Goal: Transaction & Acquisition: Subscribe to service/newsletter

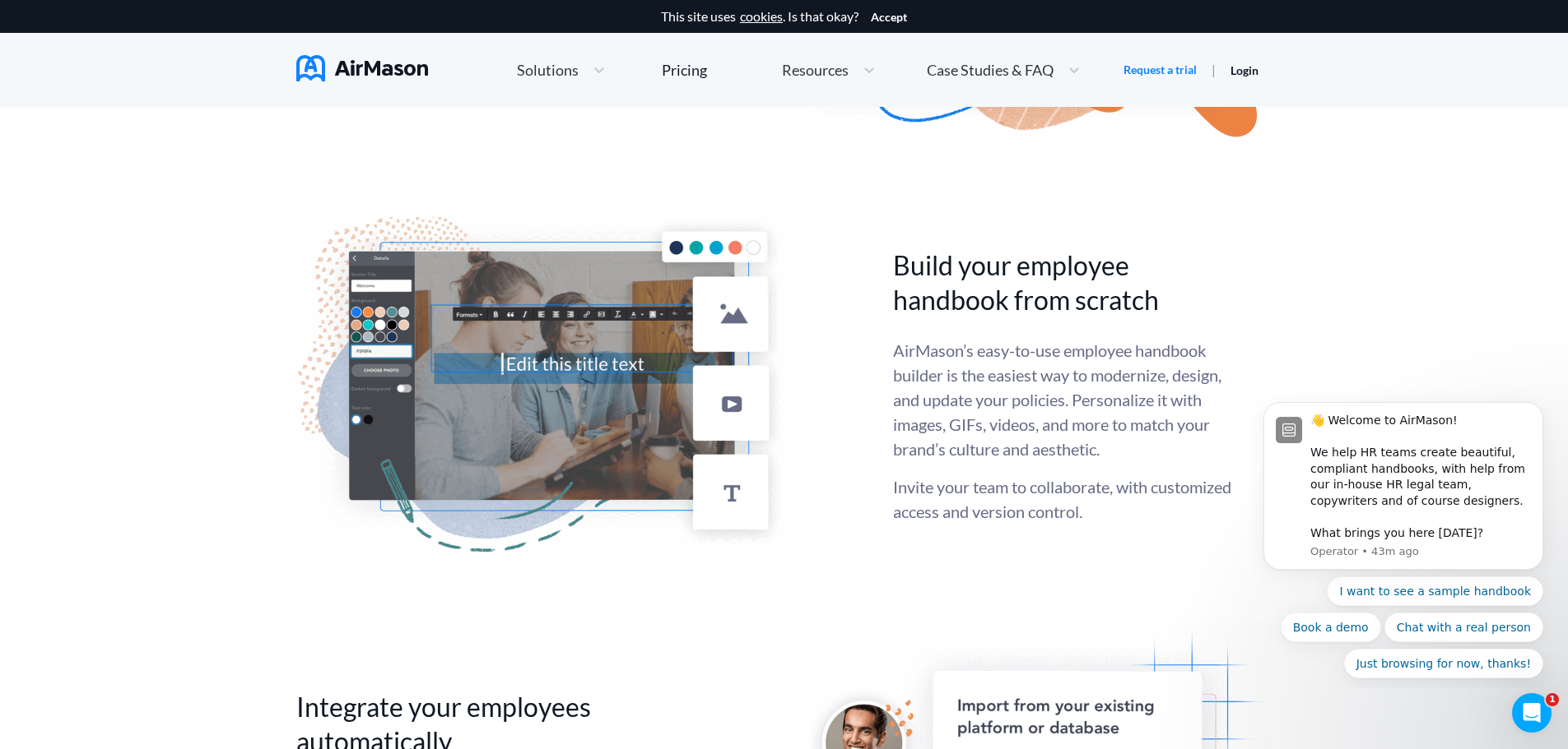
scroll to position [3619, 0]
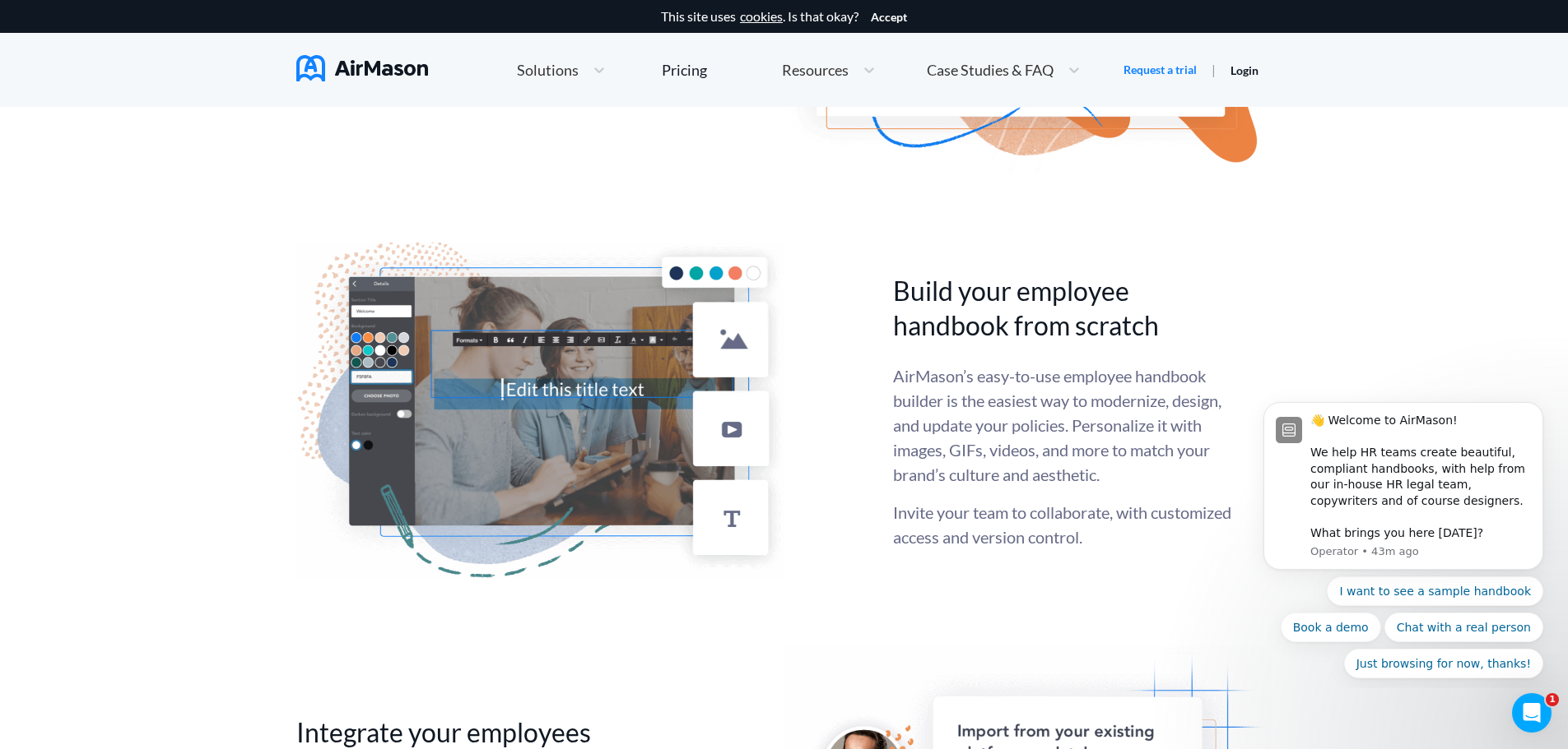
click at [335, 54] on nav "Home Employee Handbook Builder Automated Policy Updates Solutions Pricing About…" at bounding box center [784, 70] width 975 height 74
click at [339, 69] on img at bounding box center [362, 68] width 131 height 26
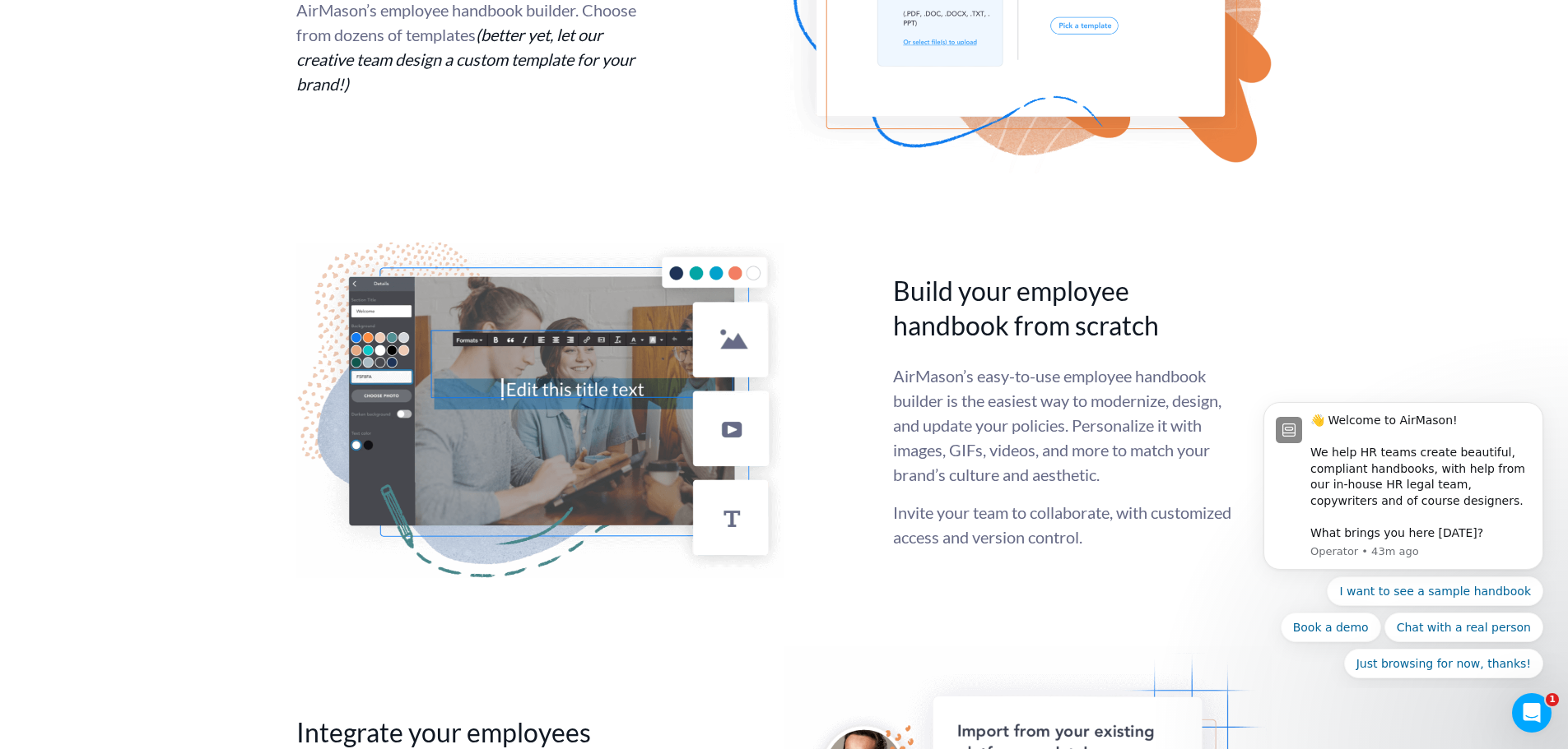
scroll to position [0, 0]
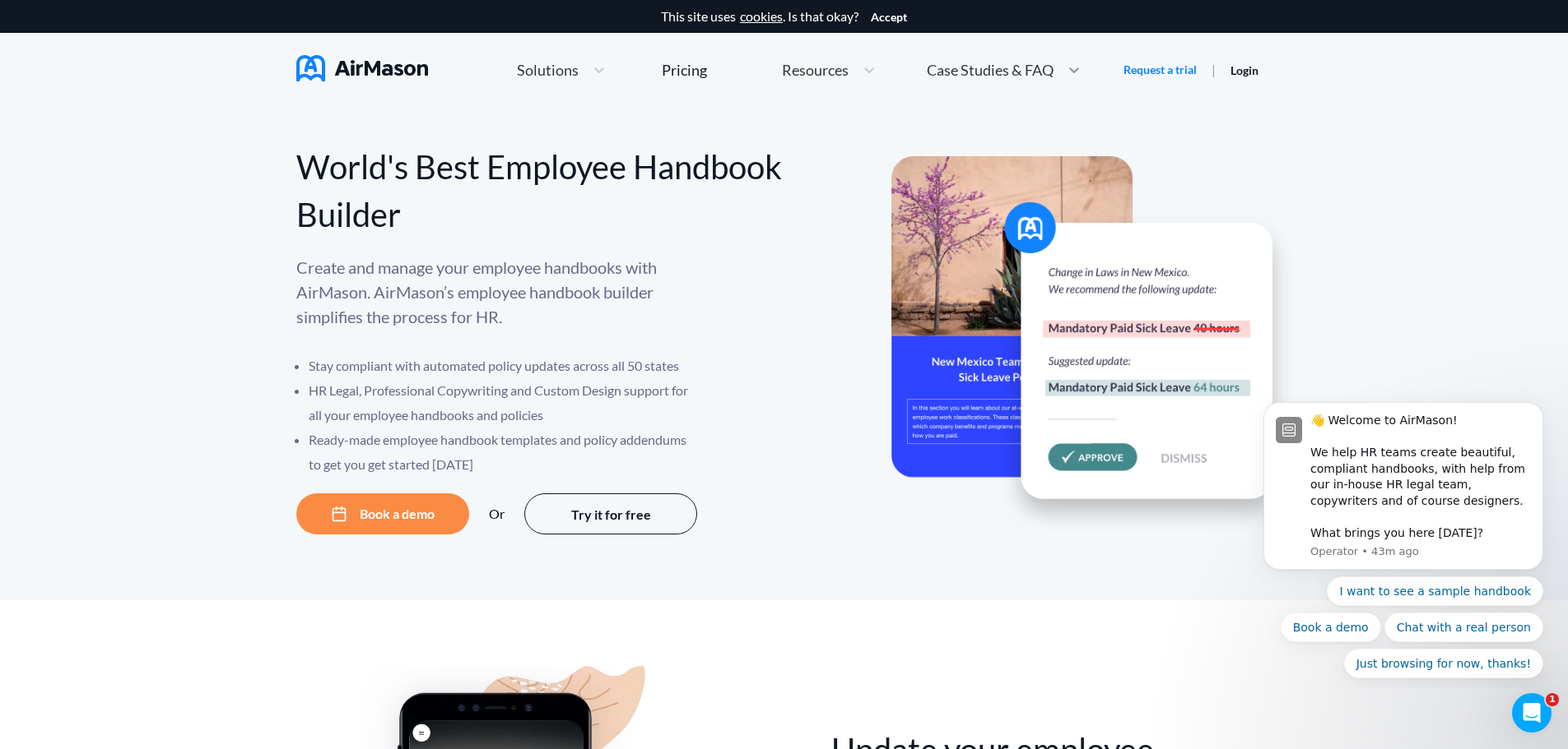
click at [1077, 73] on icon at bounding box center [1073, 69] width 17 height 17
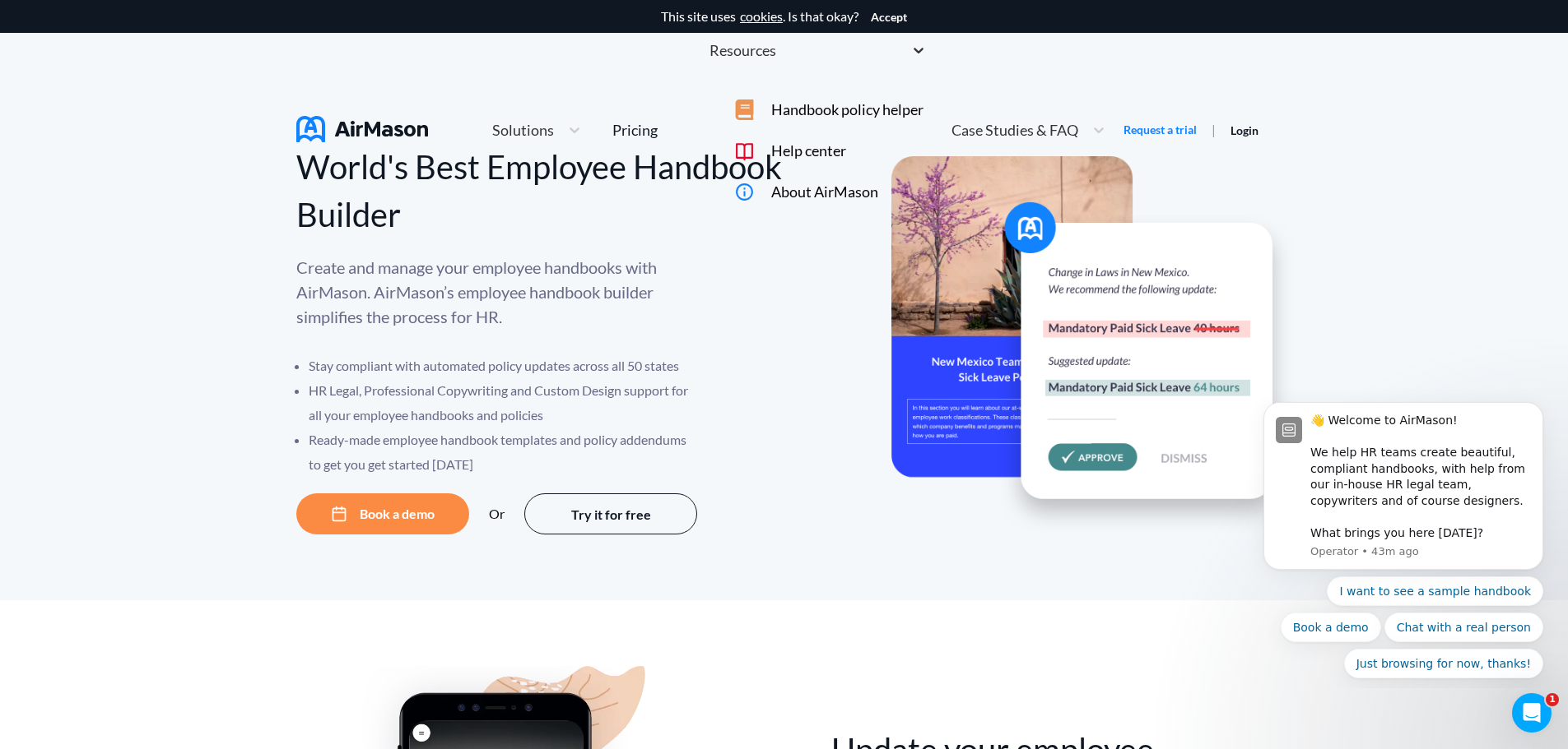
click at [904, 61] on div at bounding box center [919, 50] width 29 height 20
click at [657, 122] on div "Pricing" at bounding box center [635, 129] width 46 height 15
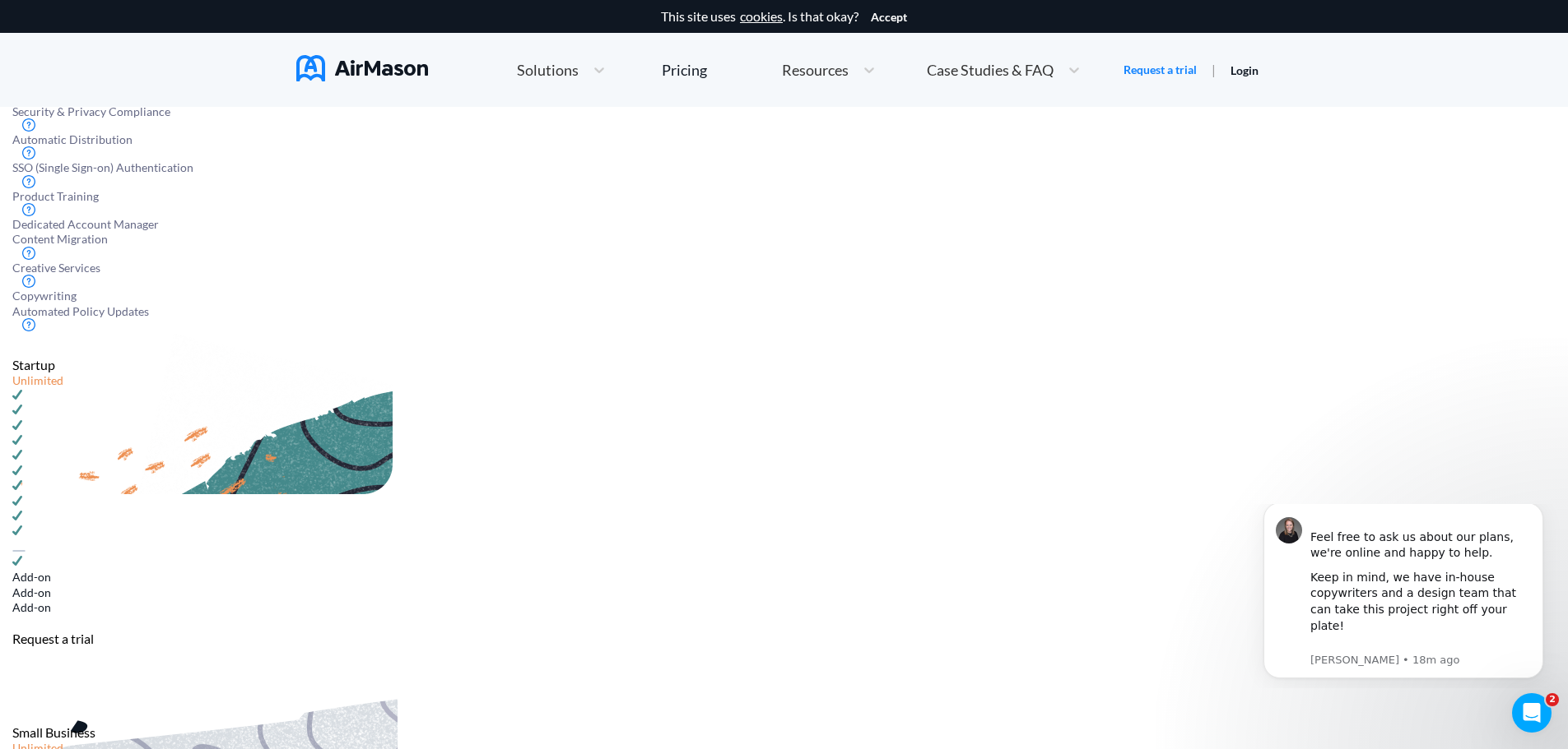
scroll to position [740, 0]
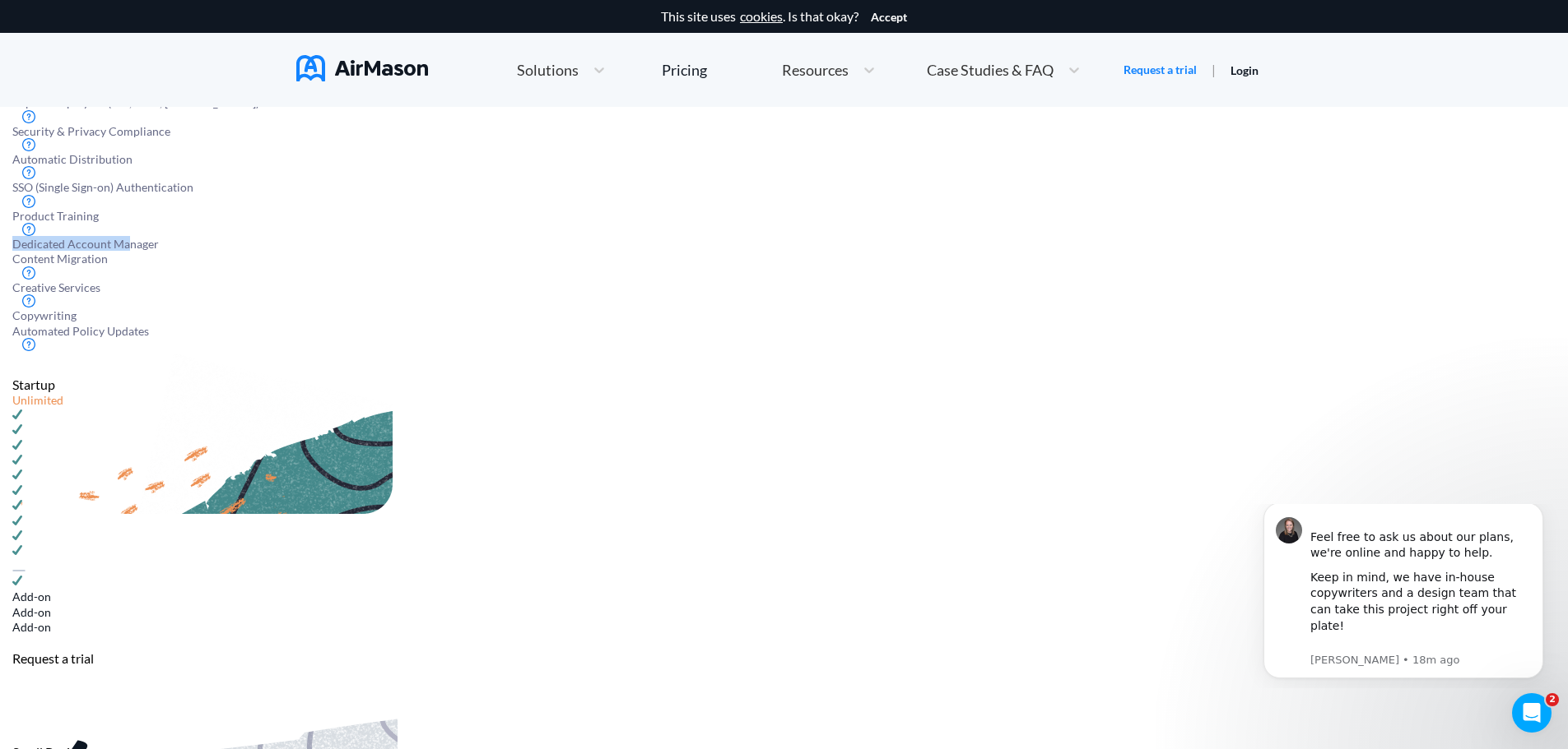
drag, startPoint x: 424, startPoint y: 481, endPoint x: 538, endPoint y: 494, distance: 114.7
click at [538, 251] on div "Dedicated Account Manager" at bounding box center [784, 243] width 1543 height 15
click at [158, 251] on span "Dedicated Account Manager" at bounding box center [86, 244] width 147 height 14
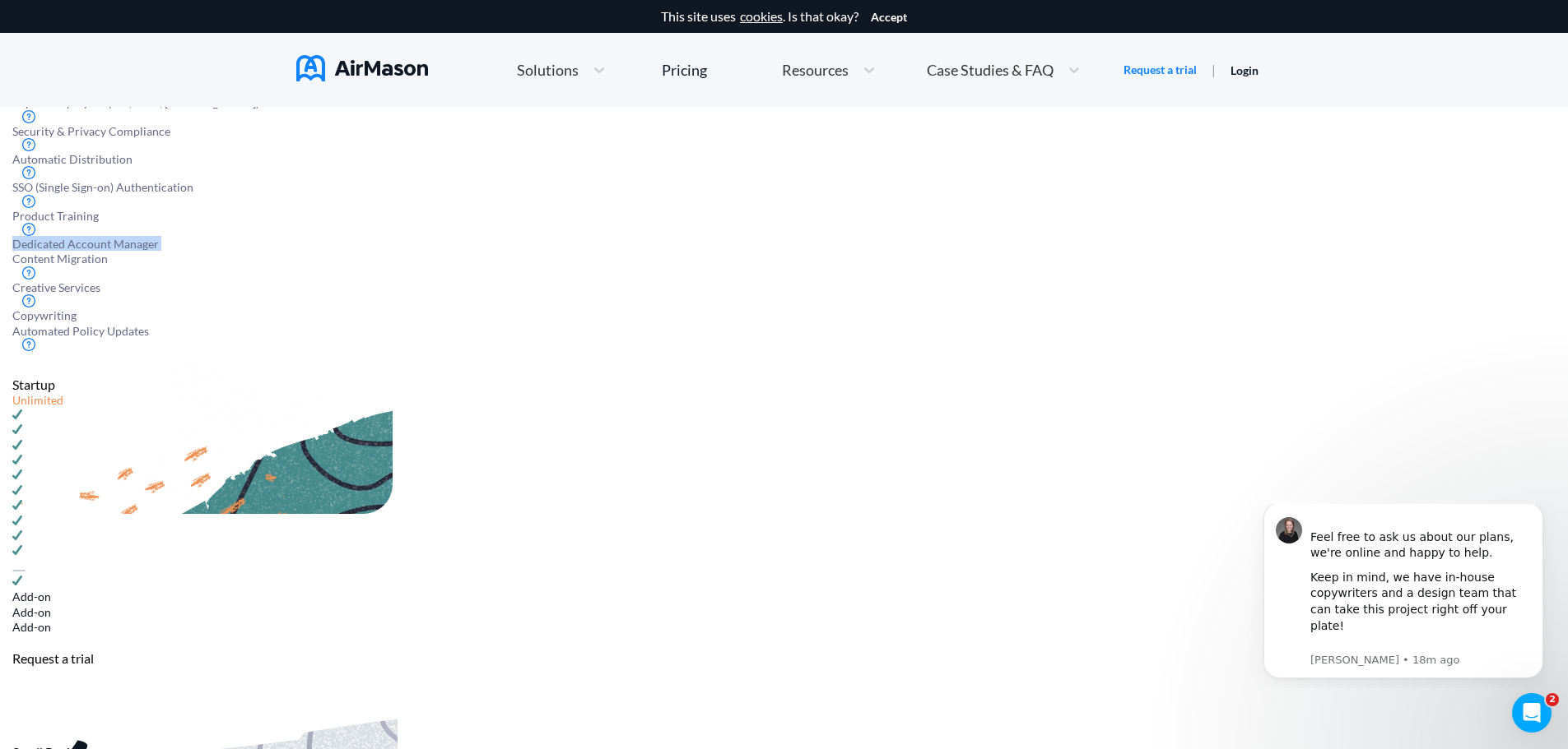
click at [158, 251] on span "Dedicated Account Manager" at bounding box center [86, 244] width 147 height 14
